Goal: Task Accomplishment & Management: Manage account settings

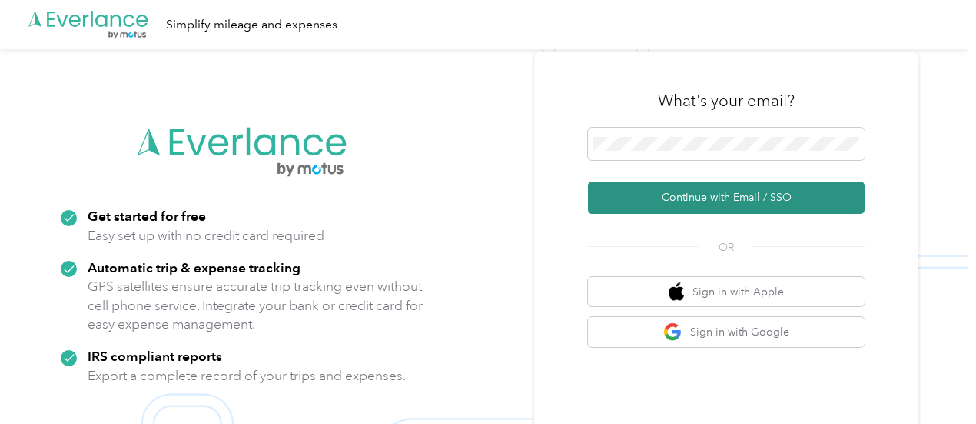
click at [740, 197] on button "Continue with Email / SSO" at bounding box center [726, 197] width 277 height 32
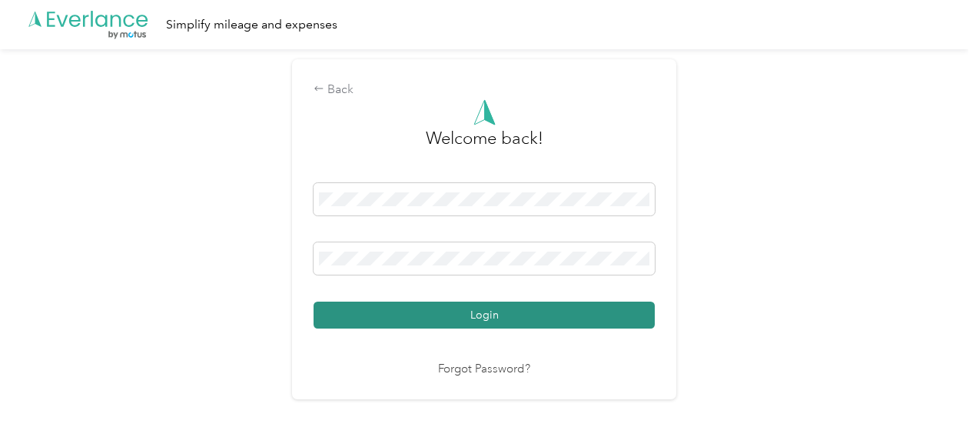
click at [487, 313] on button "Login" at bounding box center [484, 314] width 341 height 27
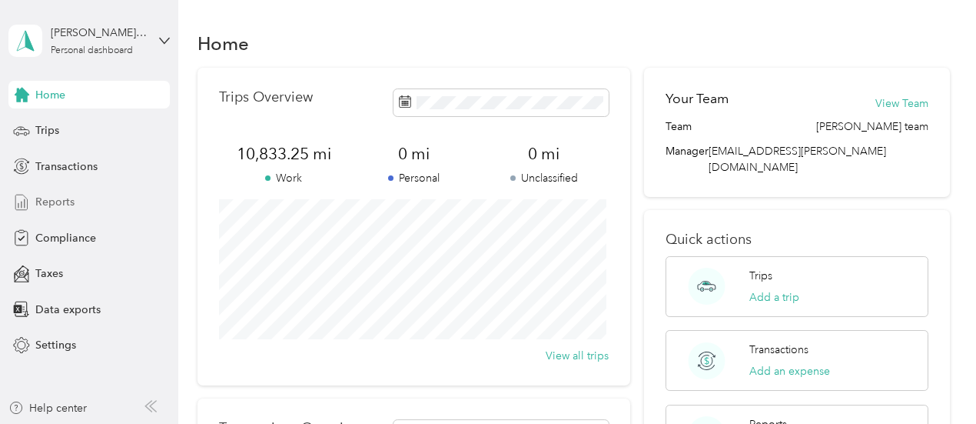
click at [59, 202] on span "Reports" at bounding box center [54, 202] width 39 height 16
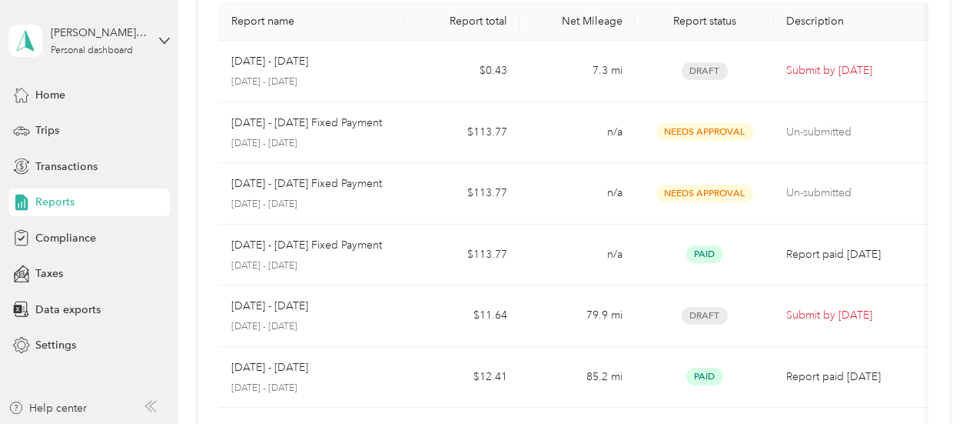
scroll to position [128, 0]
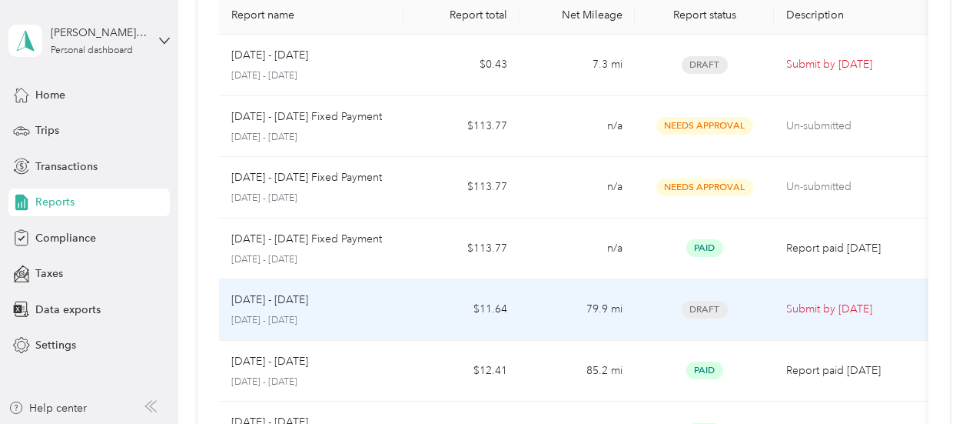
click at [401, 308] on td "[DATE] - [DATE] [DATE] - [DATE]" at bounding box center [311, 310] width 185 height 62
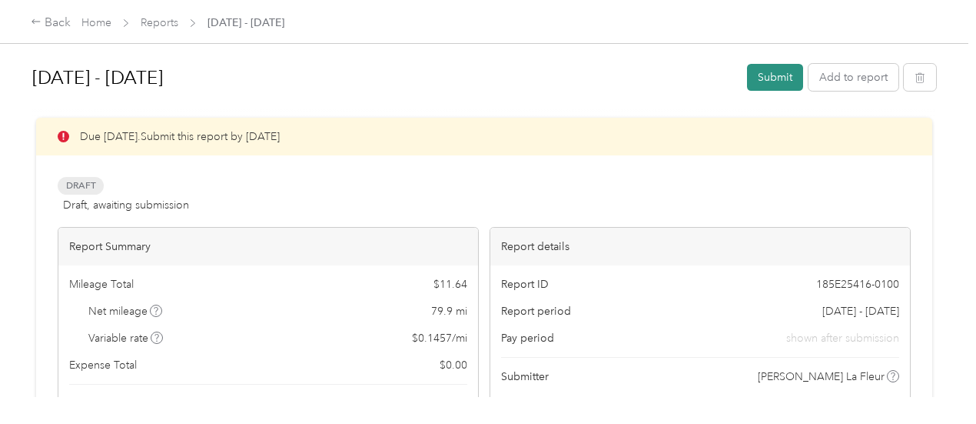
click at [776, 77] on button "Submit" at bounding box center [775, 77] width 56 height 27
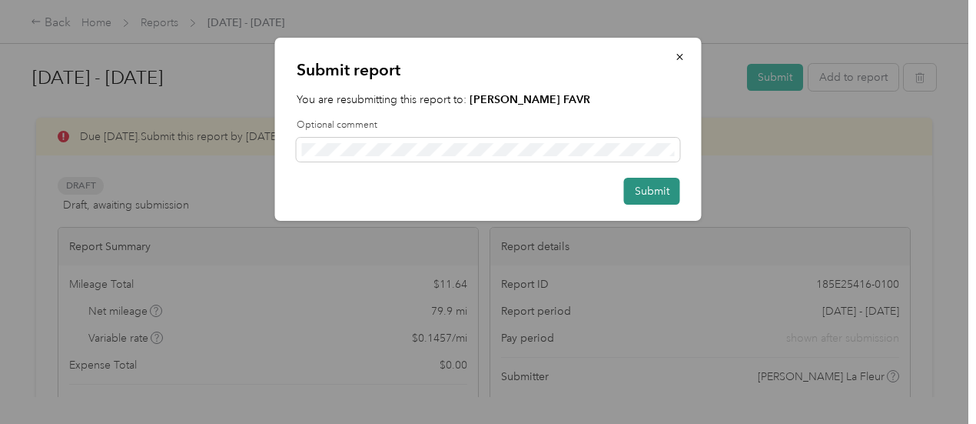
click at [638, 193] on button "Submit" at bounding box center [652, 191] width 56 height 27
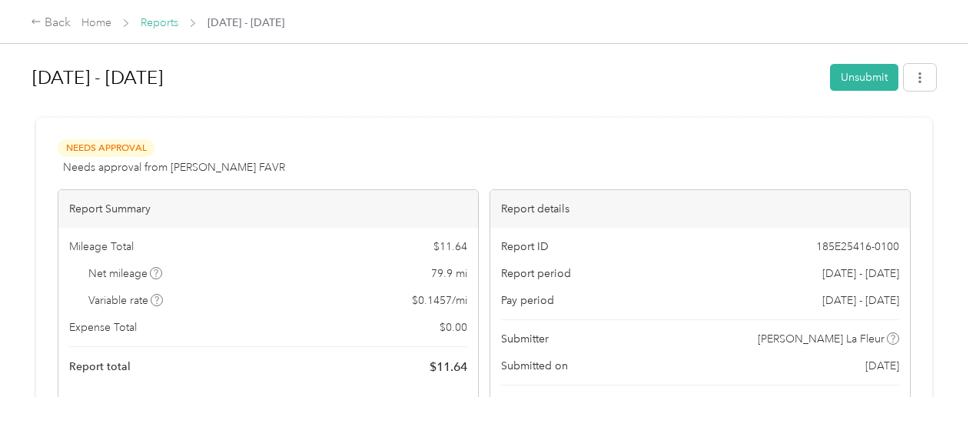
click at [153, 21] on link "Reports" at bounding box center [160, 22] width 38 height 13
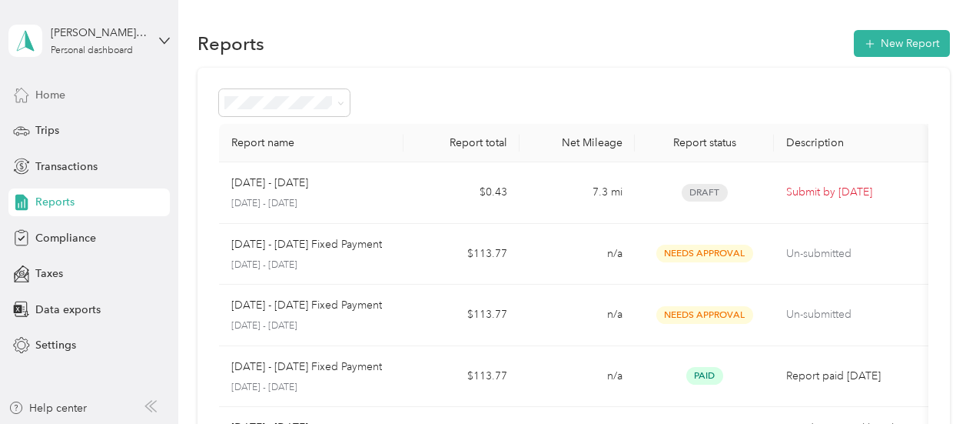
click at [58, 95] on span "Home" at bounding box center [50, 95] width 30 height 16
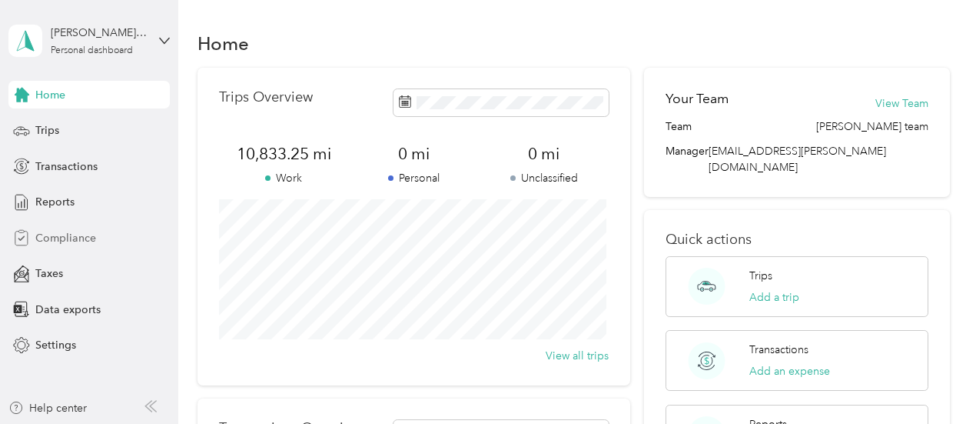
click at [60, 238] on span "Compliance" at bounding box center [65, 238] width 61 height 16
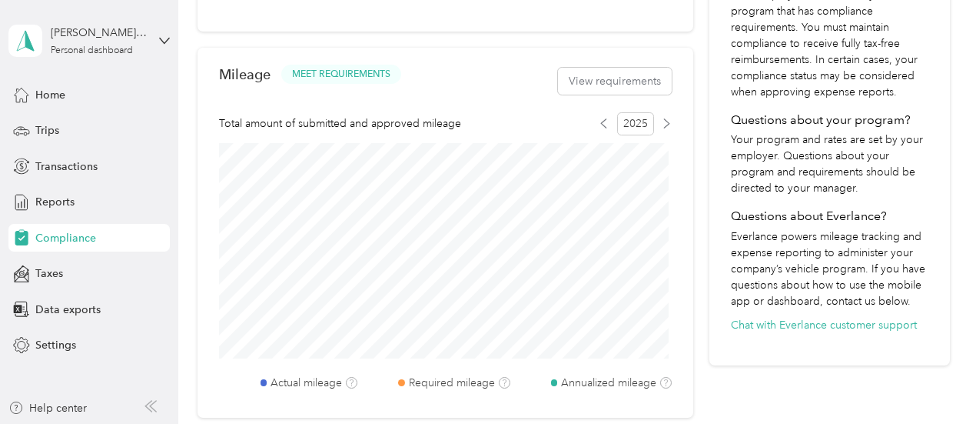
scroll to position [453, 0]
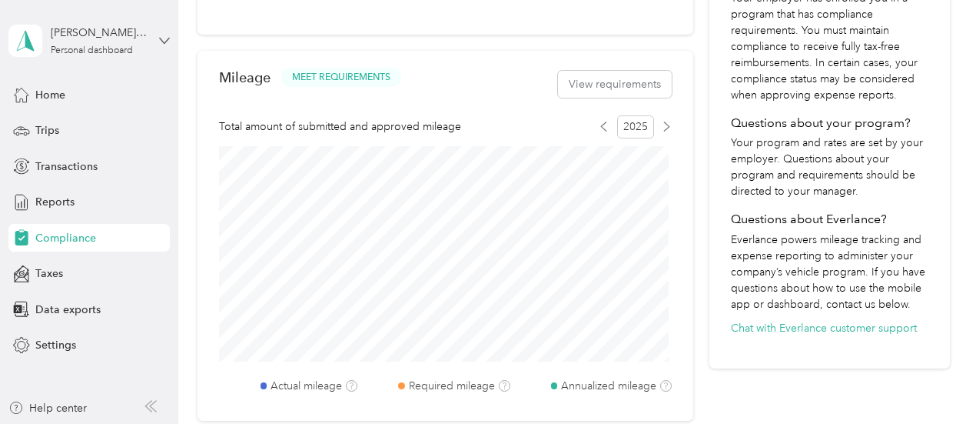
click at [165, 44] on icon at bounding box center [164, 40] width 11 height 11
click at [71, 125] on div "Log out" at bounding box center [213, 118] width 389 height 27
